Goal: Information Seeking & Learning: Learn about a topic

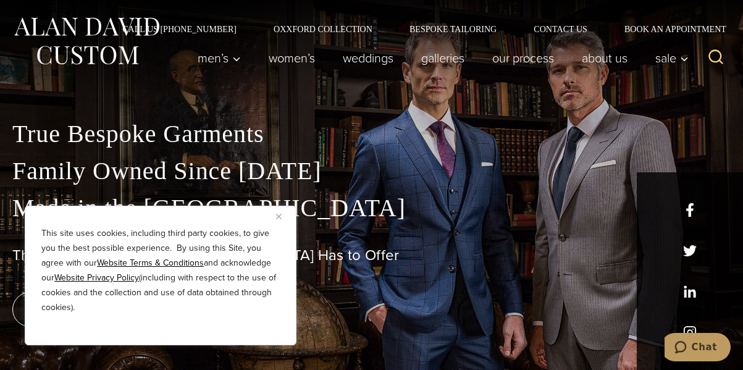
click at [280, 219] on img "Close" at bounding box center [279, 217] width 6 height 6
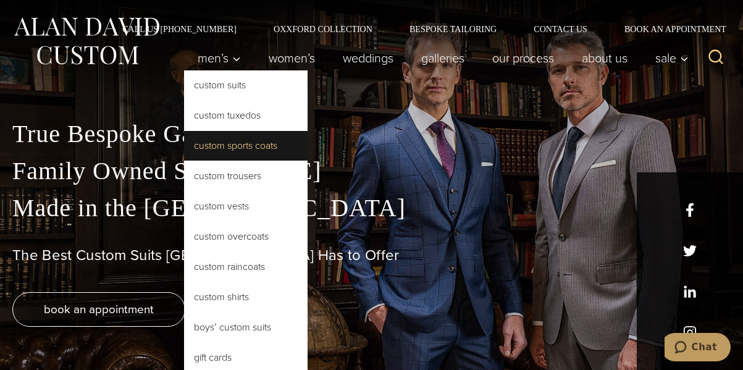
click at [227, 142] on link "Custom Sports Coats" at bounding box center [246, 146] width 124 height 30
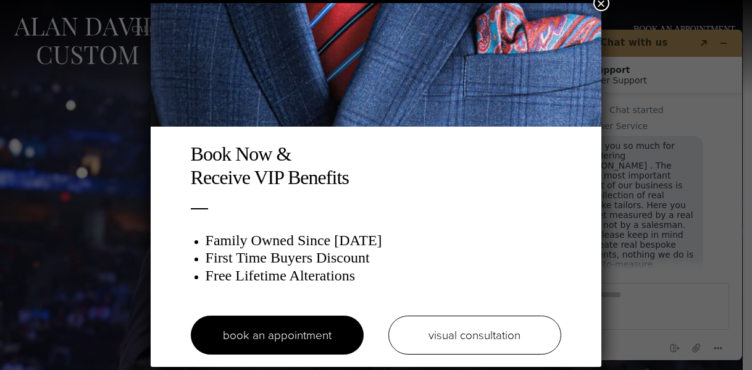
click at [599, 2] on button "×" at bounding box center [601, 3] width 16 height 16
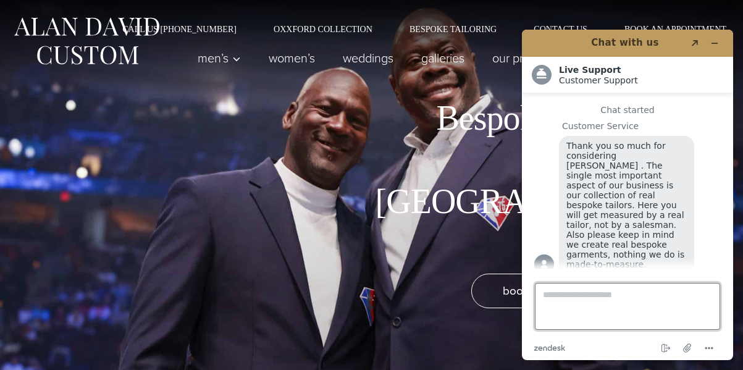
click at [546, 294] on textarea "Type a message here..." at bounding box center [627, 306] width 185 height 47
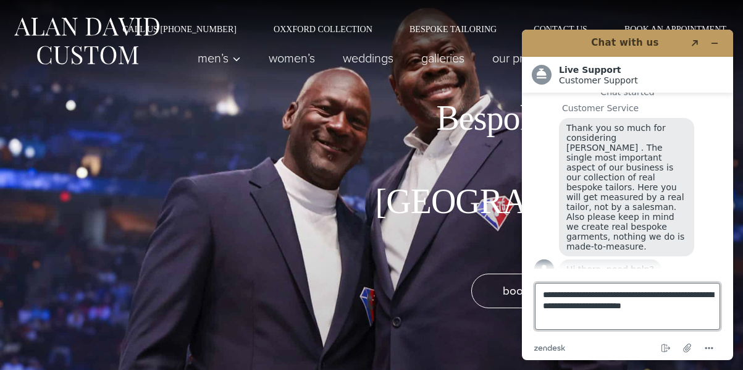
type textarea "**********"
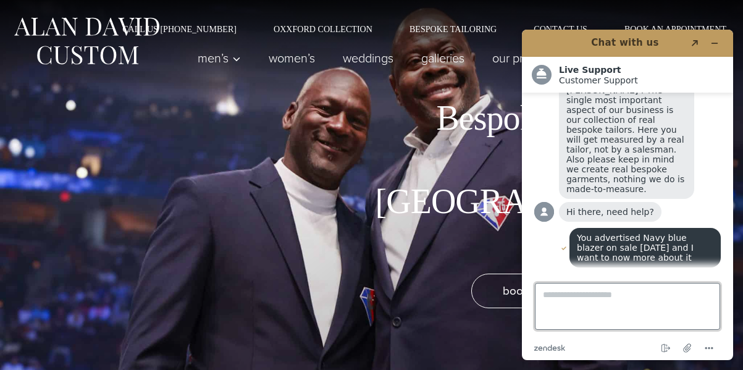
scroll to position [93, 0]
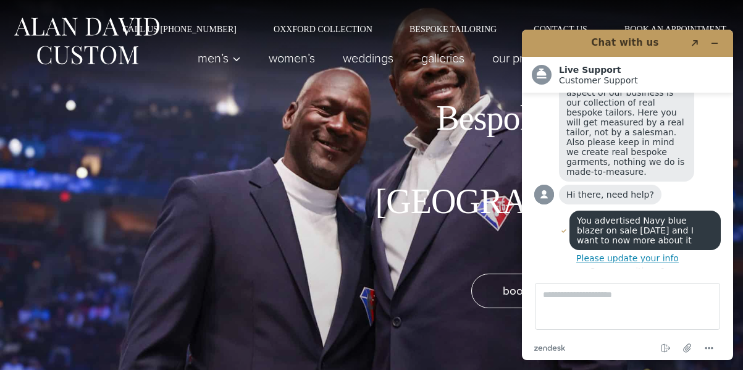
click at [611, 253] on button "Please update your info" at bounding box center [627, 258] width 186 height 10
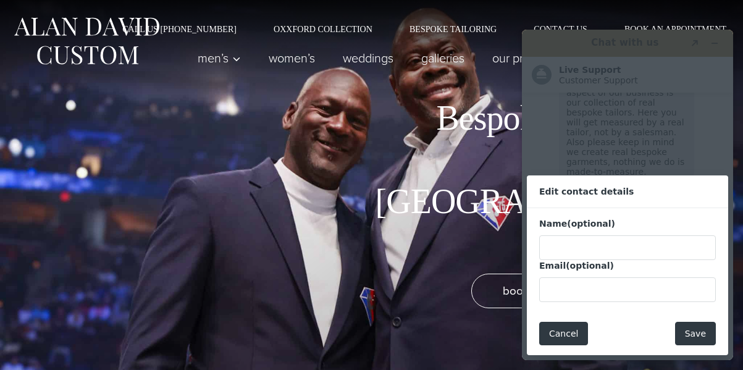
click at [561, 332] on button "Cancel" at bounding box center [563, 333] width 49 height 23
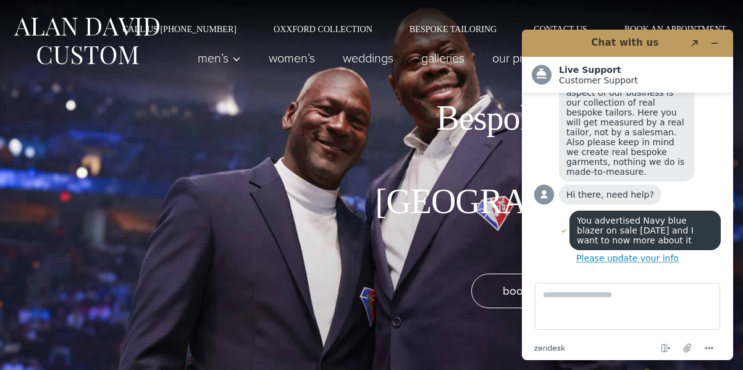
click at [505, 83] on div "Men’s Custom Suits Custom Tuxedos Custom Sports Coats Custom Trousers Custom Ve…" at bounding box center [371, 64] width 743 height 62
click at [556, 348] on icon at bounding box center [555, 348] width 4 height 4
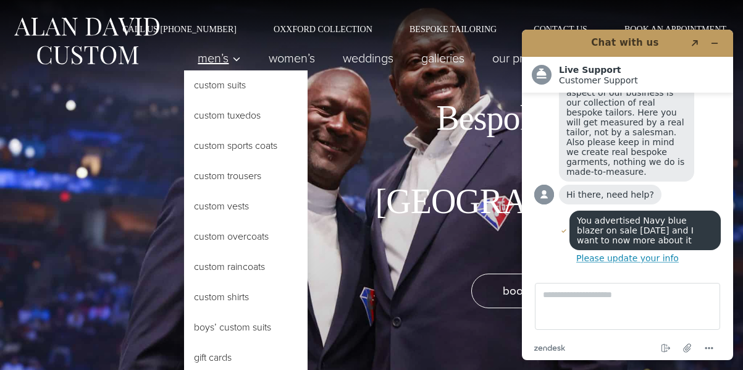
scroll to position [186, 0]
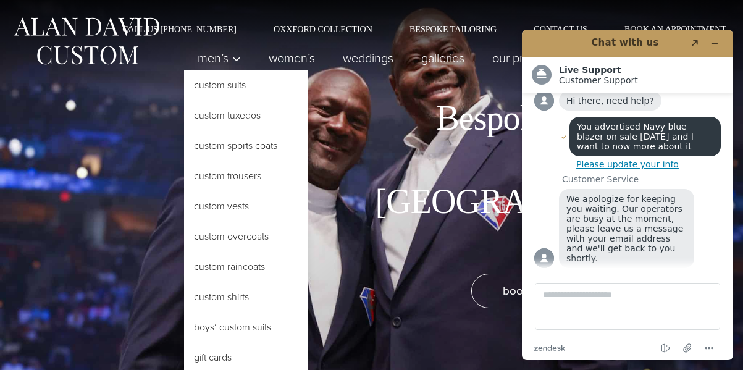
click at [227, 148] on link "Custom Sports Coats" at bounding box center [246, 146] width 124 height 30
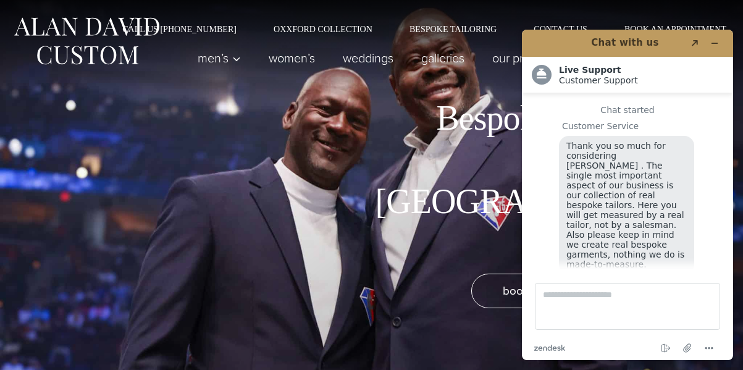
scroll to position [175, 0]
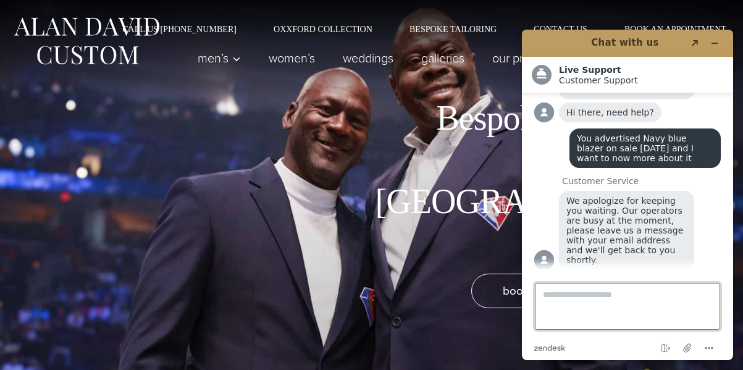
click at [550, 298] on textarea "Type a message here..." at bounding box center [627, 306] width 185 height 47
type textarea "**********"
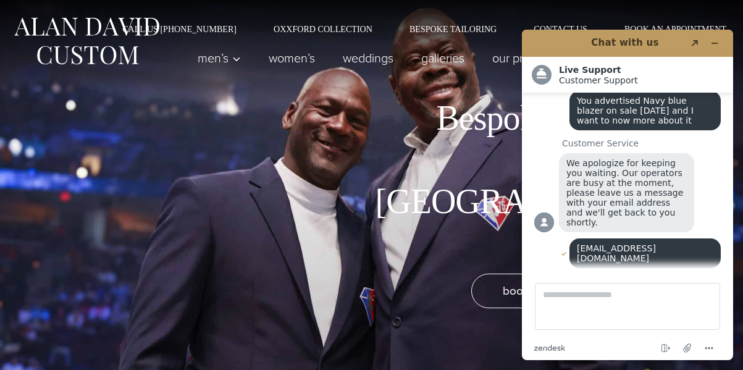
click at [480, 140] on div "Bespoke Sports Coats in NYC book an appointment" at bounding box center [371, 185] width 743 height 370
click at [714, 44] on icon "Minimize widget" at bounding box center [714, 43] width 9 height 9
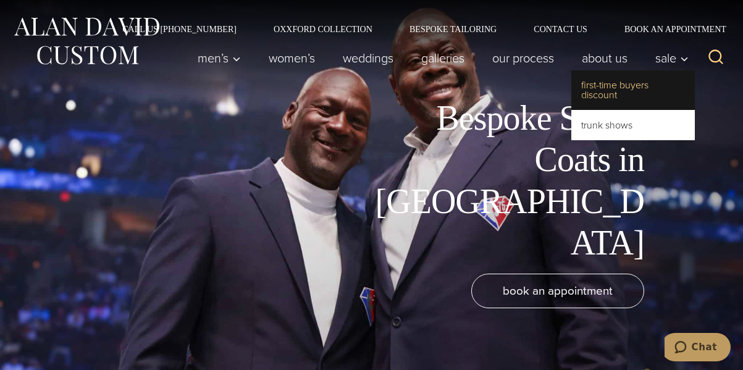
click at [620, 83] on link "First-Time Buyers Discount" at bounding box center [633, 90] width 124 height 40
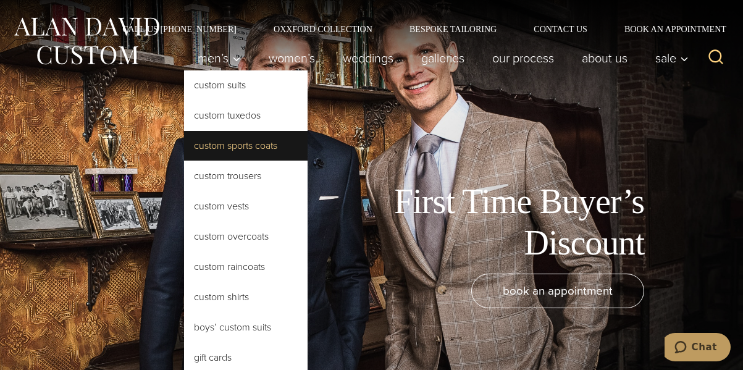
click at [229, 148] on link "Custom Sports Coats" at bounding box center [246, 146] width 124 height 30
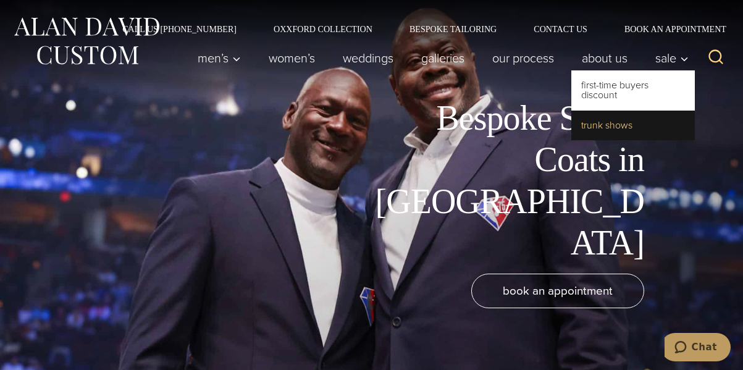
click at [613, 126] on link "Trunk Shows" at bounding box center [633, 126] width 124 height 30
